Goal: Information Seeking & Learning: Learn about a topic

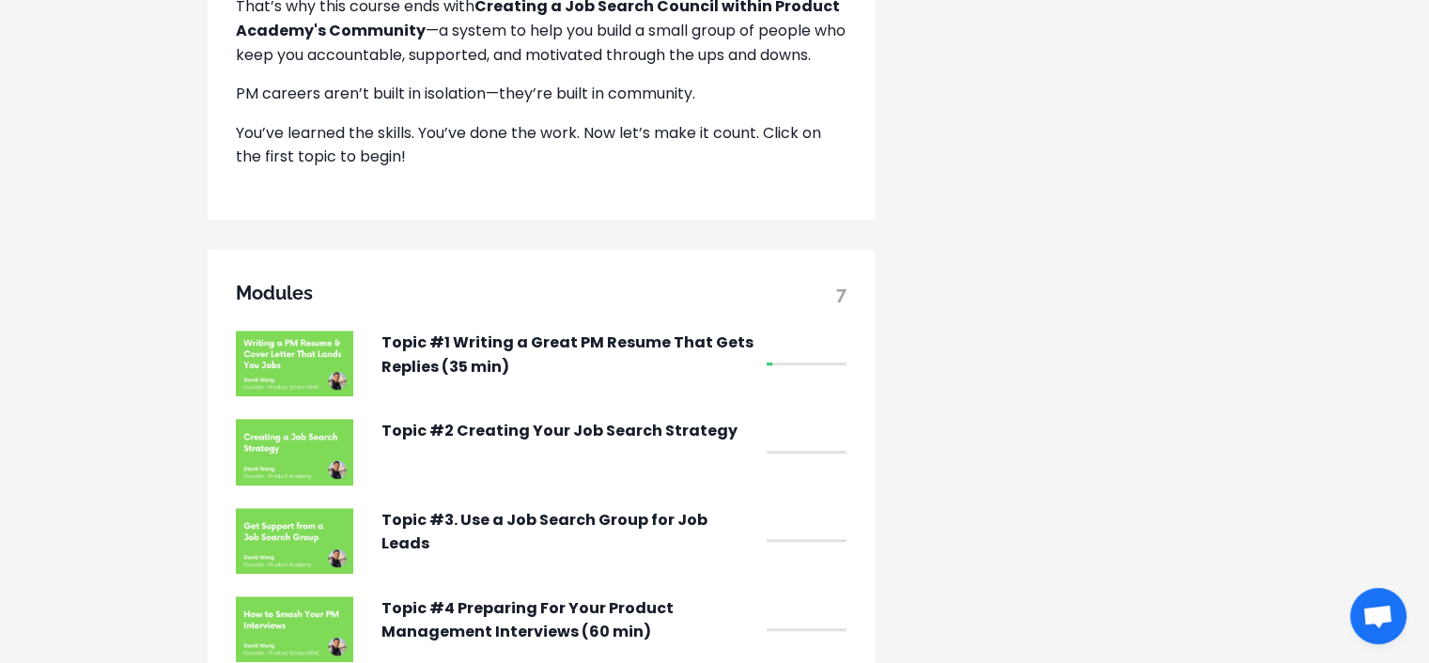
scroll to position [1410, 0]
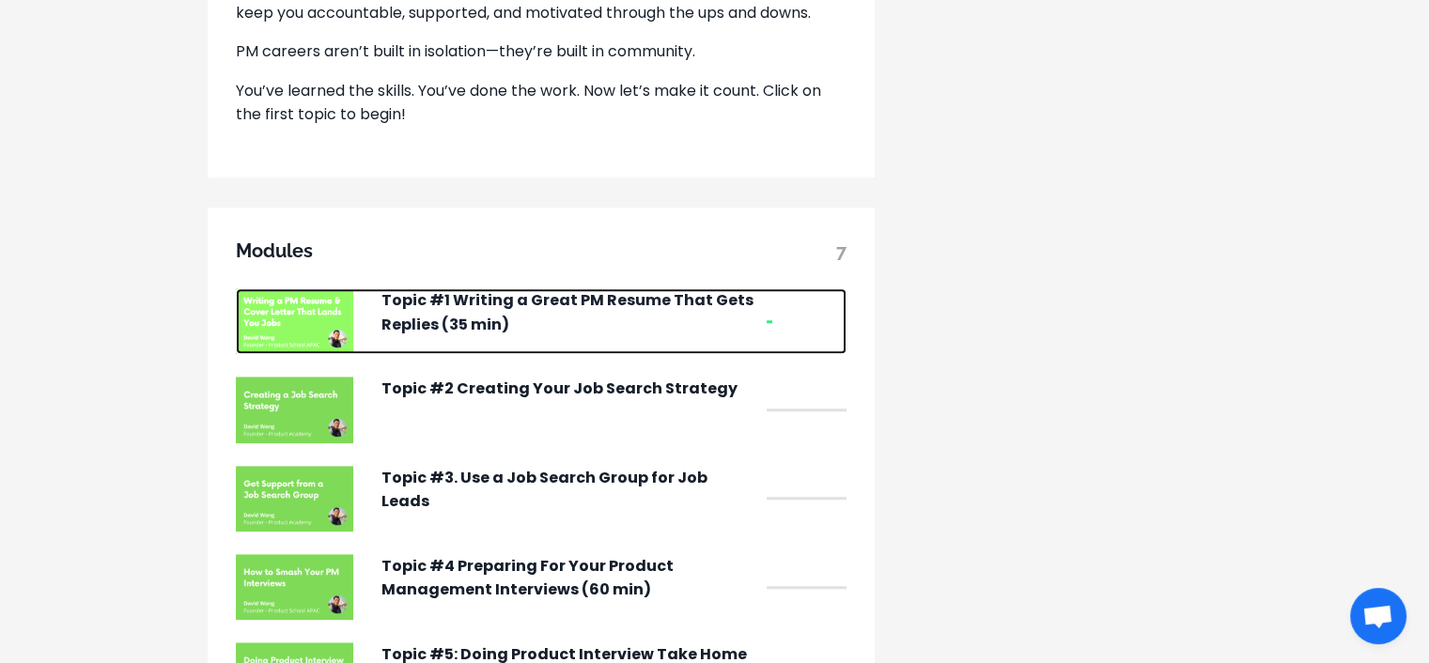
click at [325, 331] on img at bounding box center [294, 321] width 117 height 66
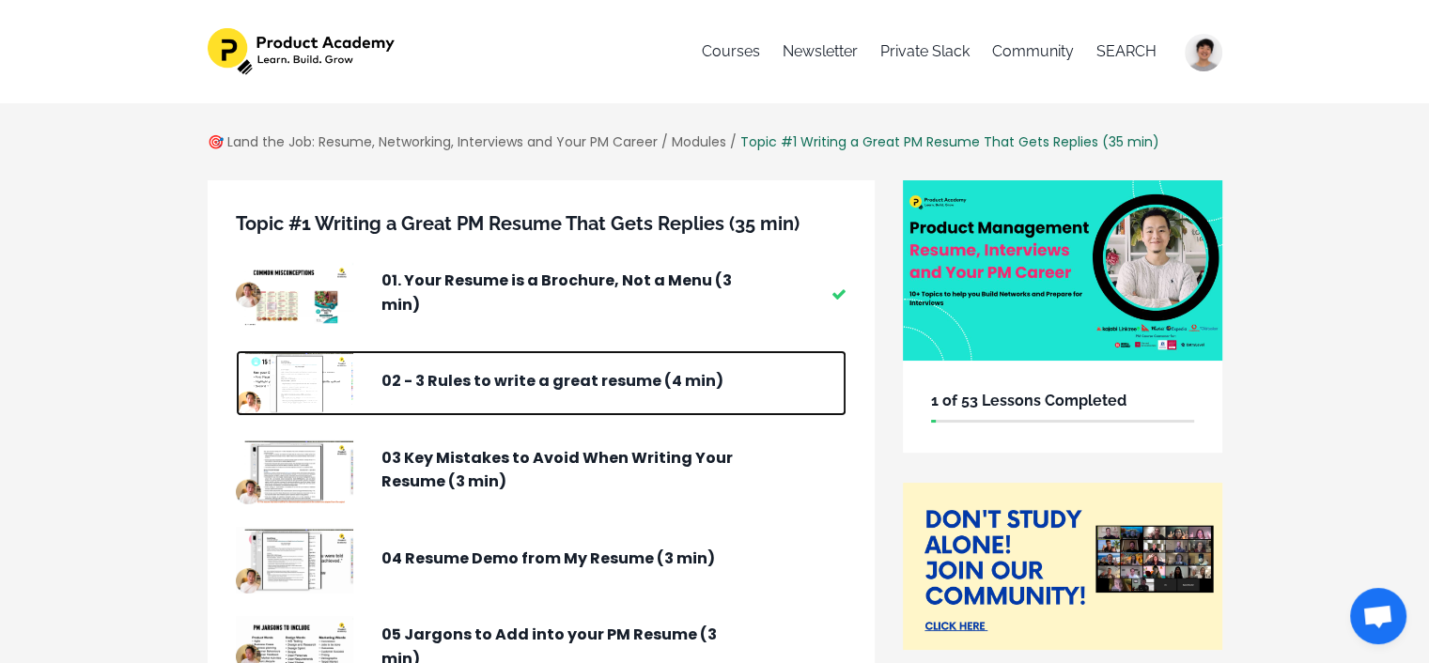
click at [473, 382] on p "02 - 3 Rules to write a great resume (4 min)" at bounding box center [570, 381] width 376 height 24
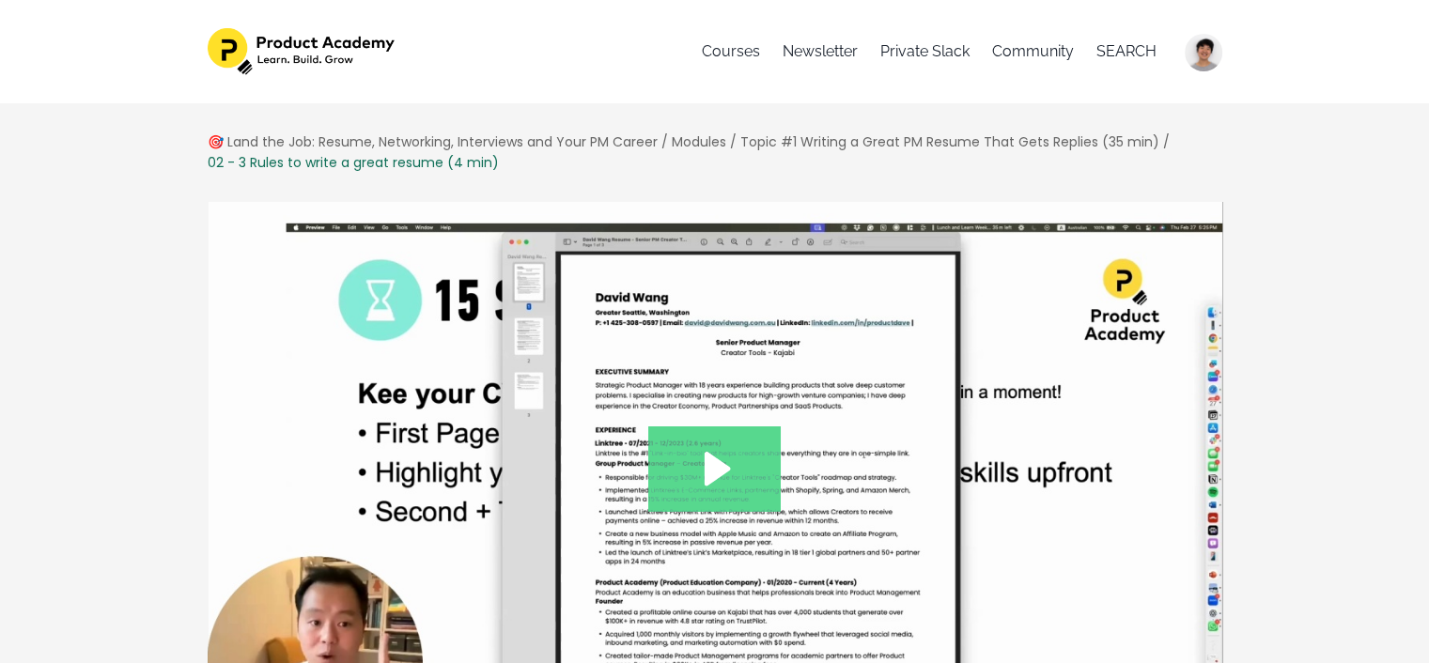
click at [683, 473] on icon "Play Video: file-uploads/sites/127338/video/0f14ab-f63c-ff44-55cd-d5ecb3e122c2_…" at bounding box center [714, 469] width 132 height 85
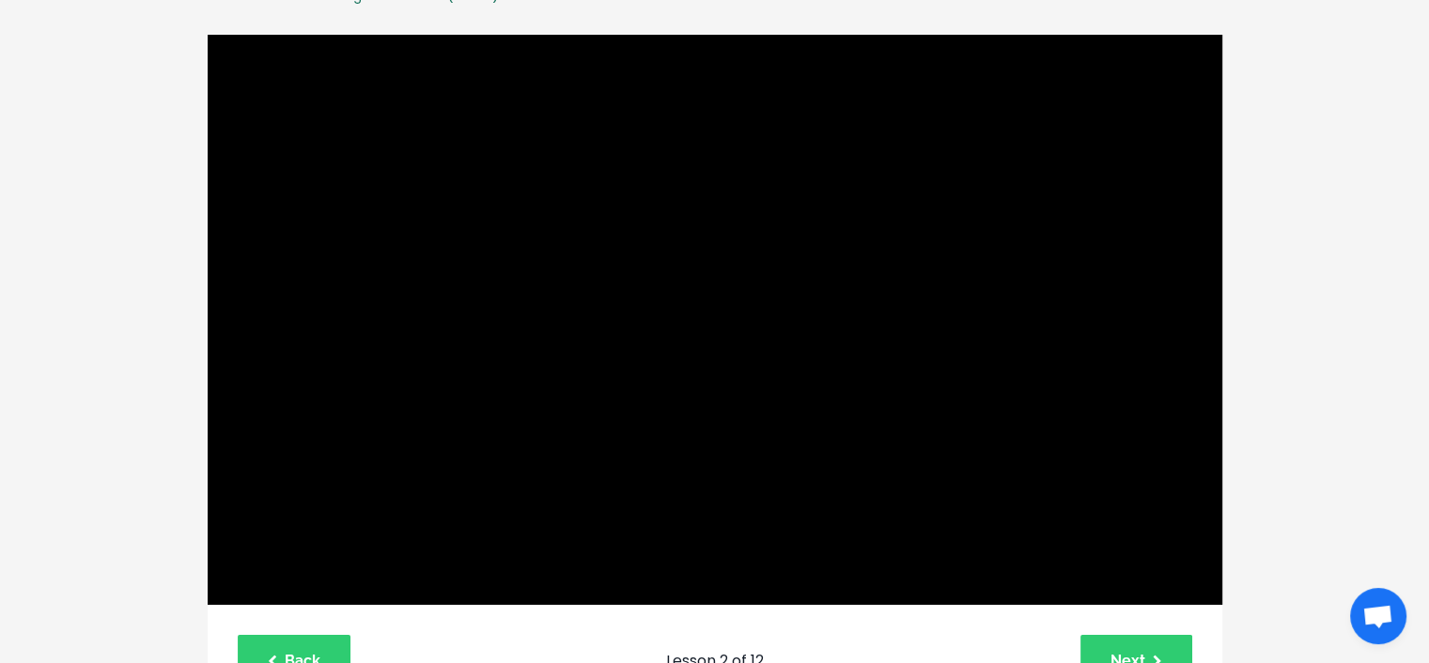
scroll to position [188, 0]
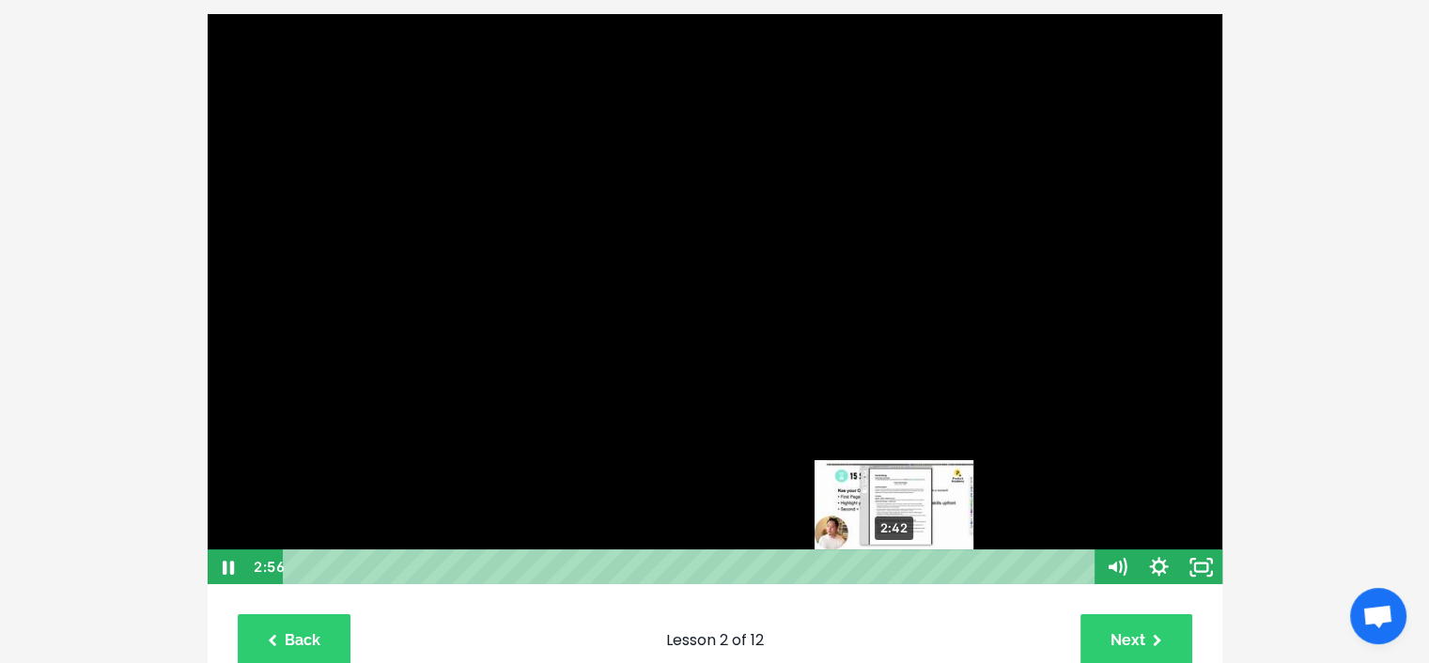
click at [895, 567] on div "2:42" at bounding box center [691, 568] width 787 height 36
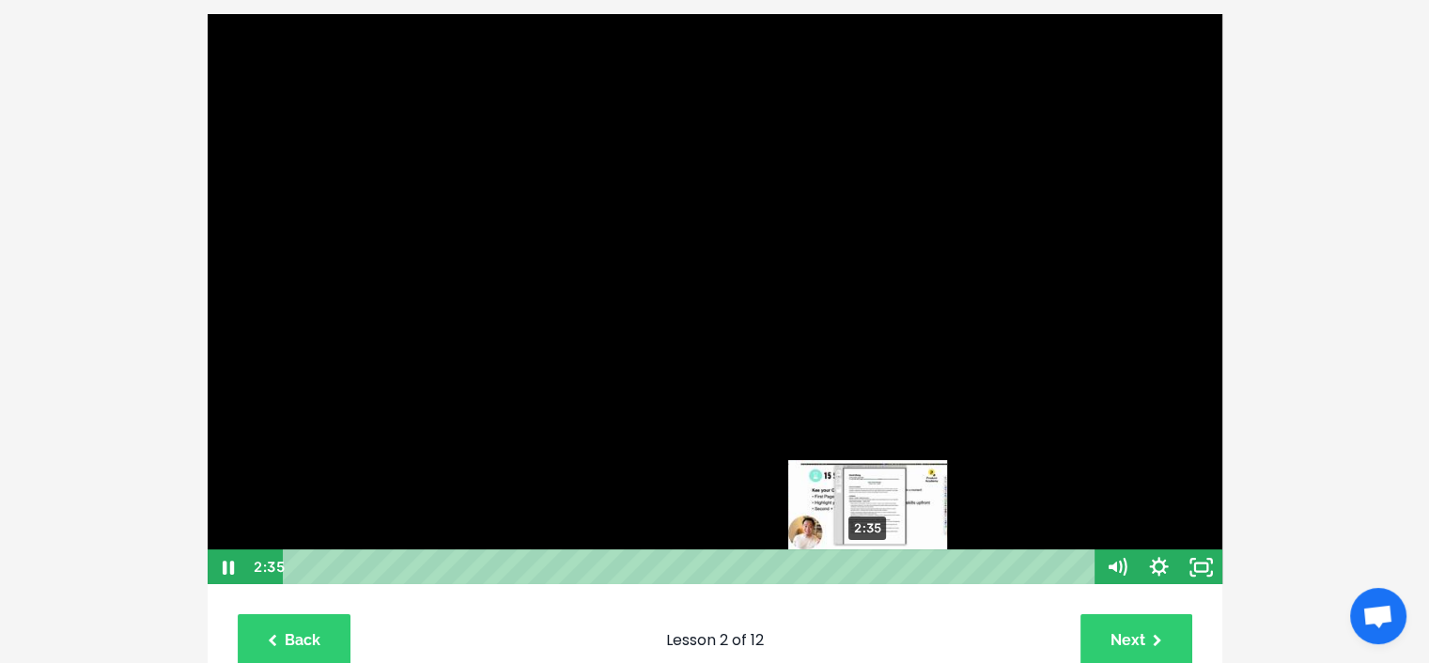
click at [868, 567] on div "2:35" at bounding box center [691, 568] width 787 height 36
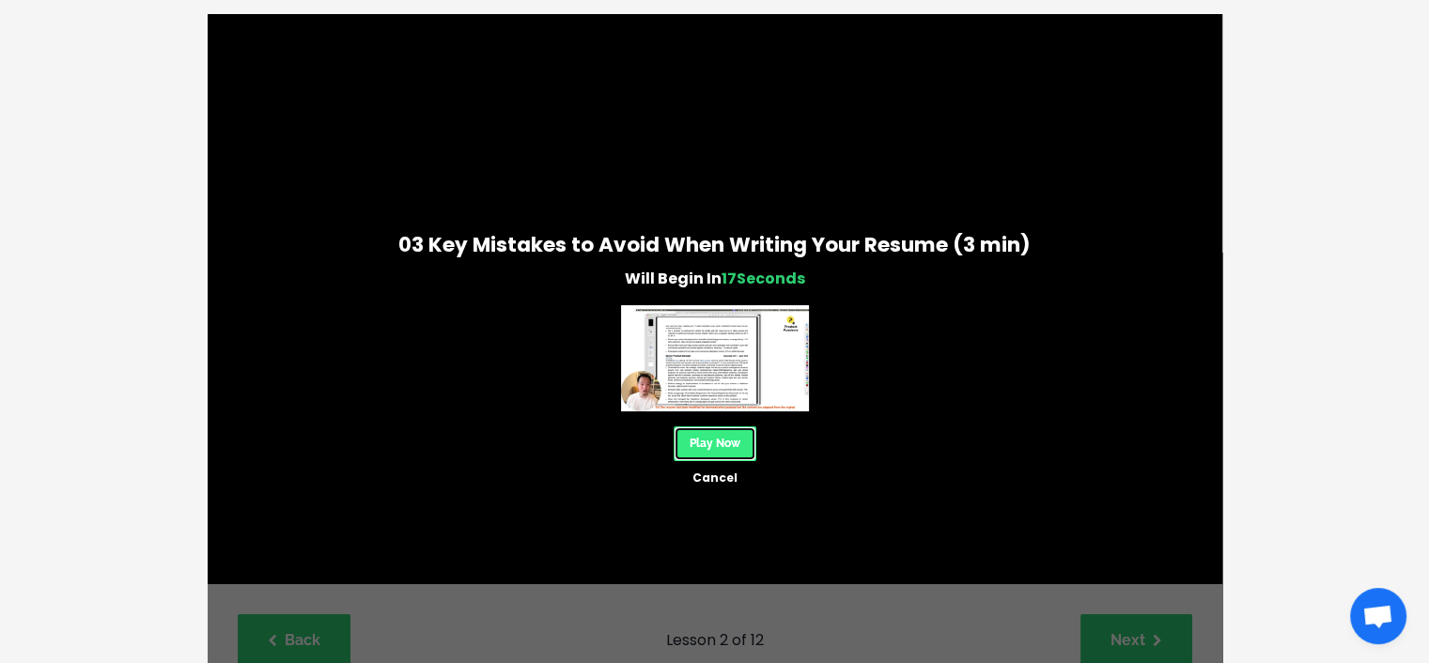
click at [725, 446] on link "Play Now" at bounding box center [715, 444] width 83 height 35
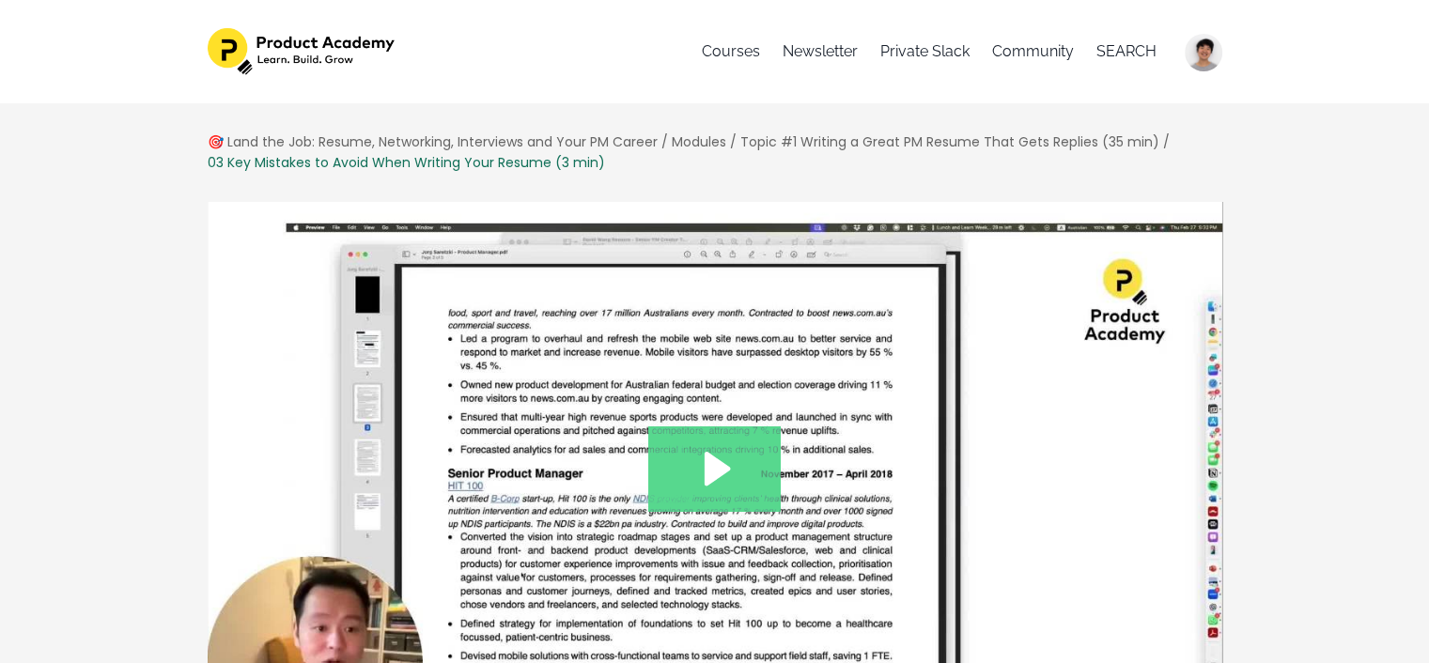
click at [709, 469] on icon "Play Video: file-uploads/sites/127338/video/7cffae6-d02d-564c-e6fa-a4ce5a7216__…" at bounding box center [718, 469] width 26 height 34
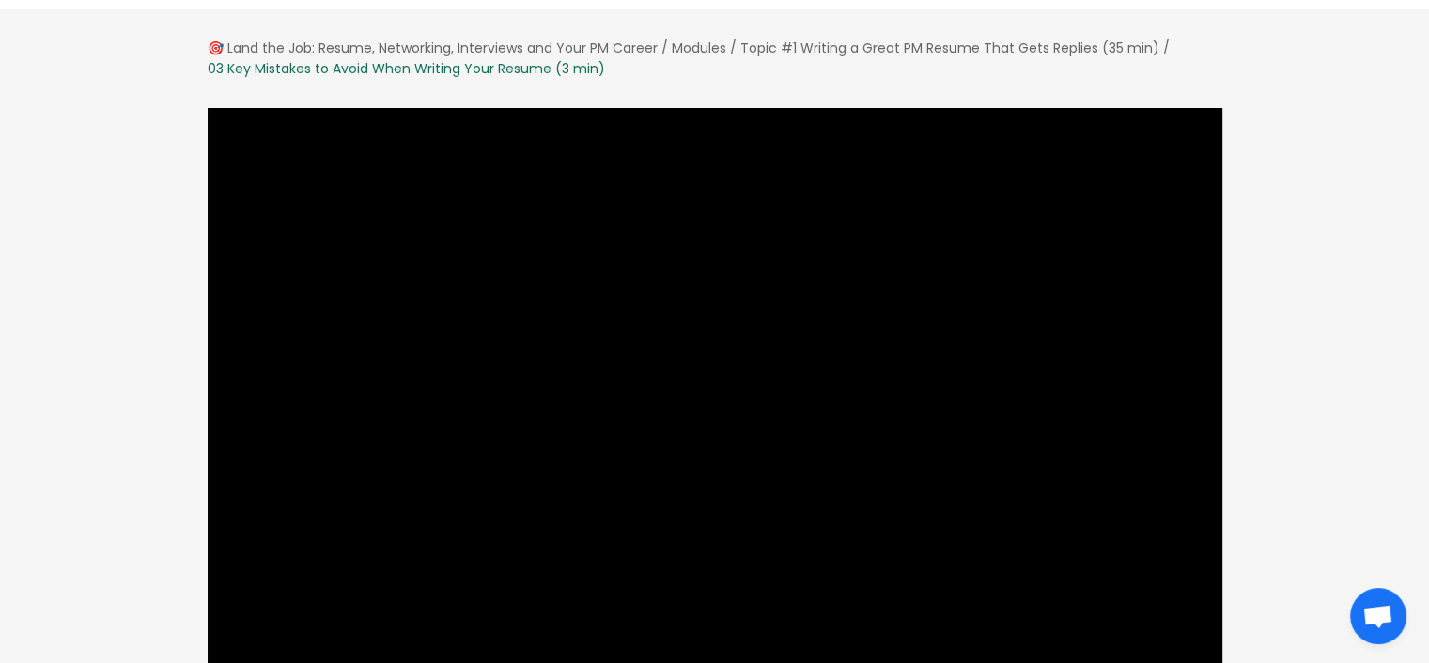
scroll to position [188, 0]
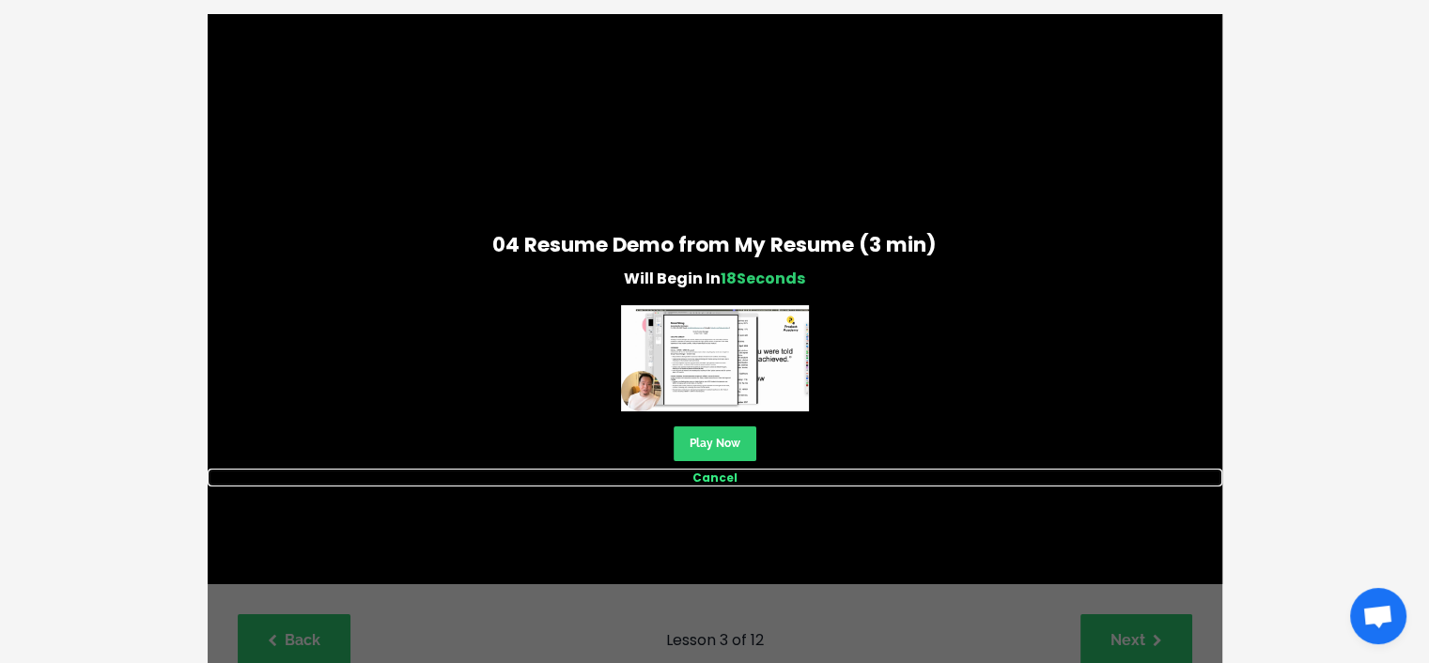
click at [722, 473] on link "Cancel" at bounding box center [715, 478] width 1015 height 18
